Goal: Navigation & Orientation: Find specific page/section

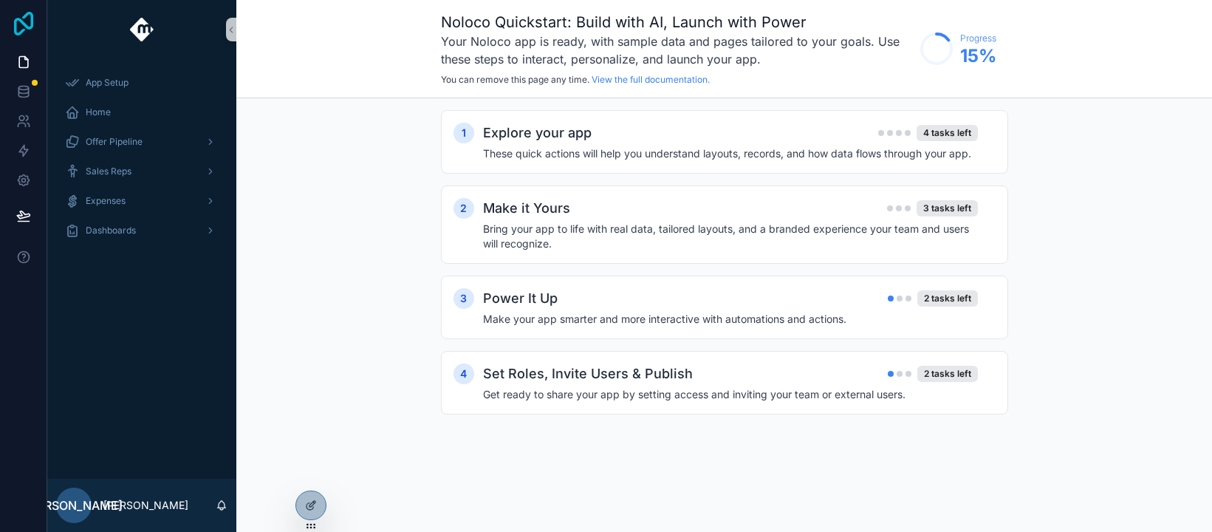
click at [28, 24] on icon at bounding box center [24, 24] width 30 height 24
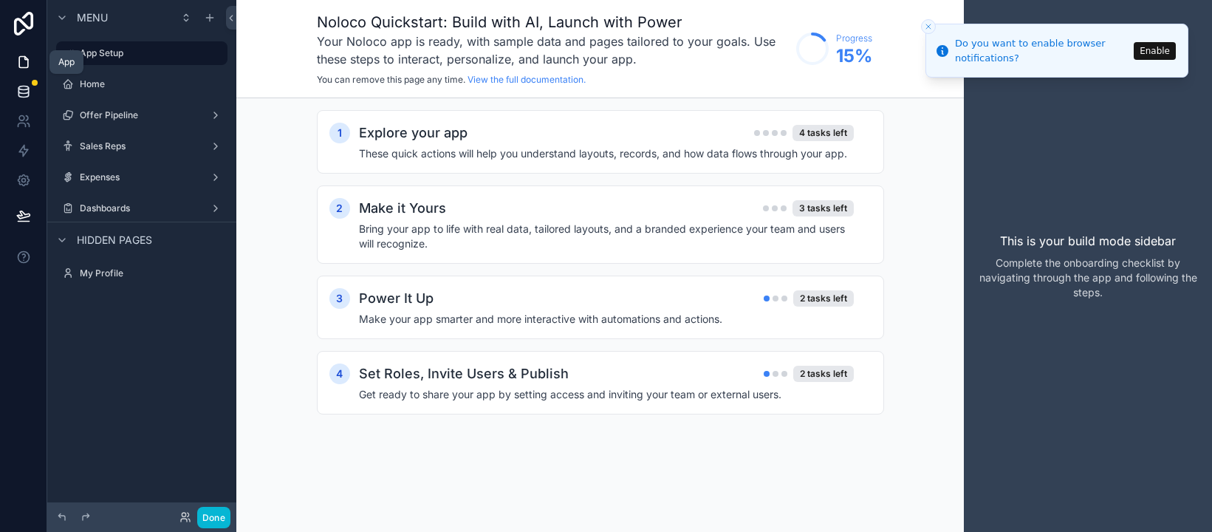
click at [24, 87] on icon at bounding box center [23, 91] width 15 height 15
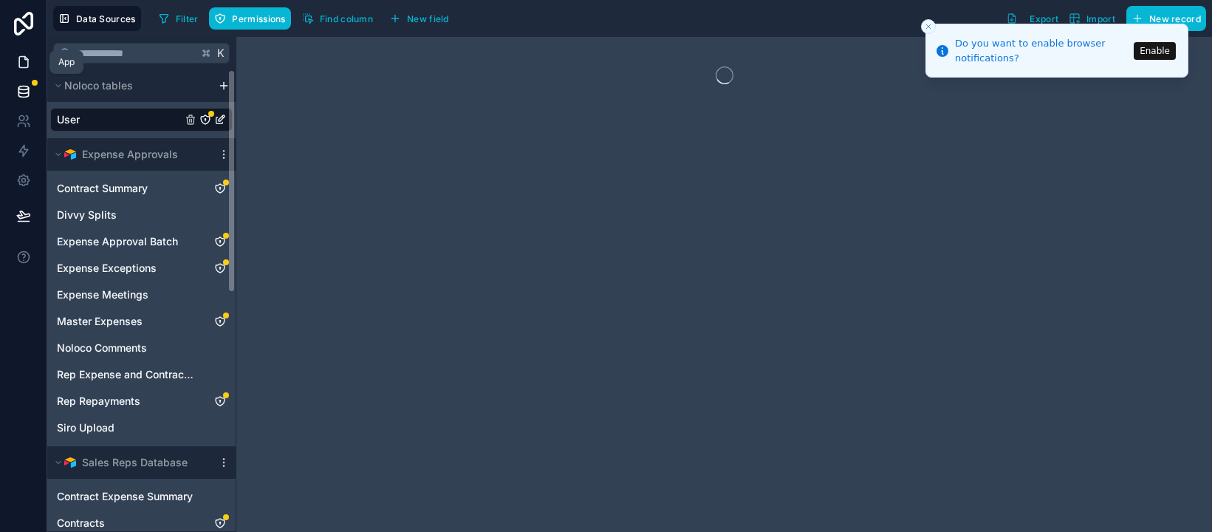
click at [11, 53] on link at bounding box center [23, 62] width 47 height 30
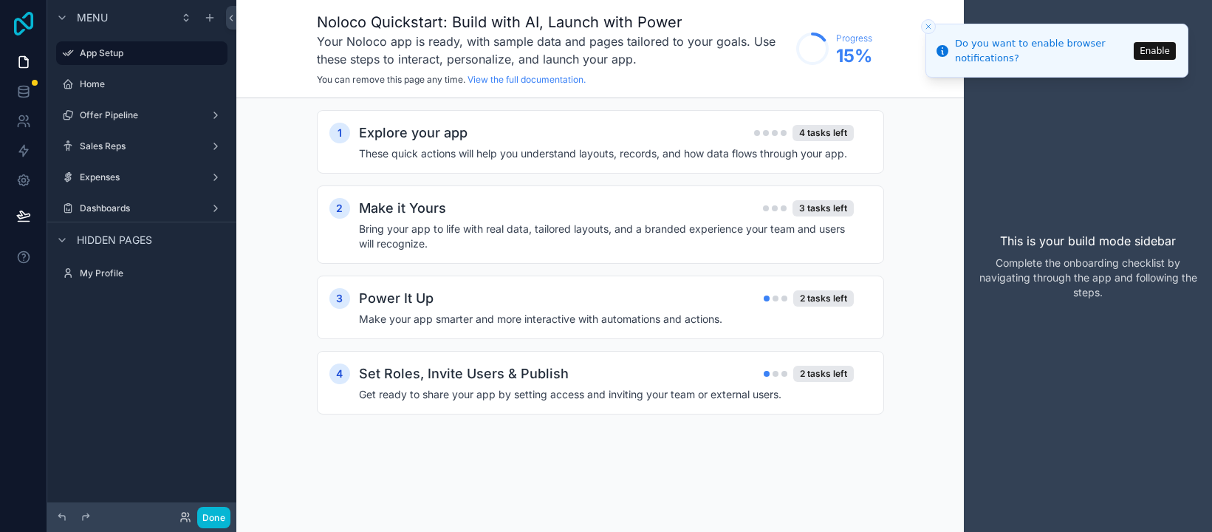
click at [13, 13] on icon at bounding box center [24, 24] width 30 height 24
